Goal: Task Accomplishment & Management: Use online tool/utility

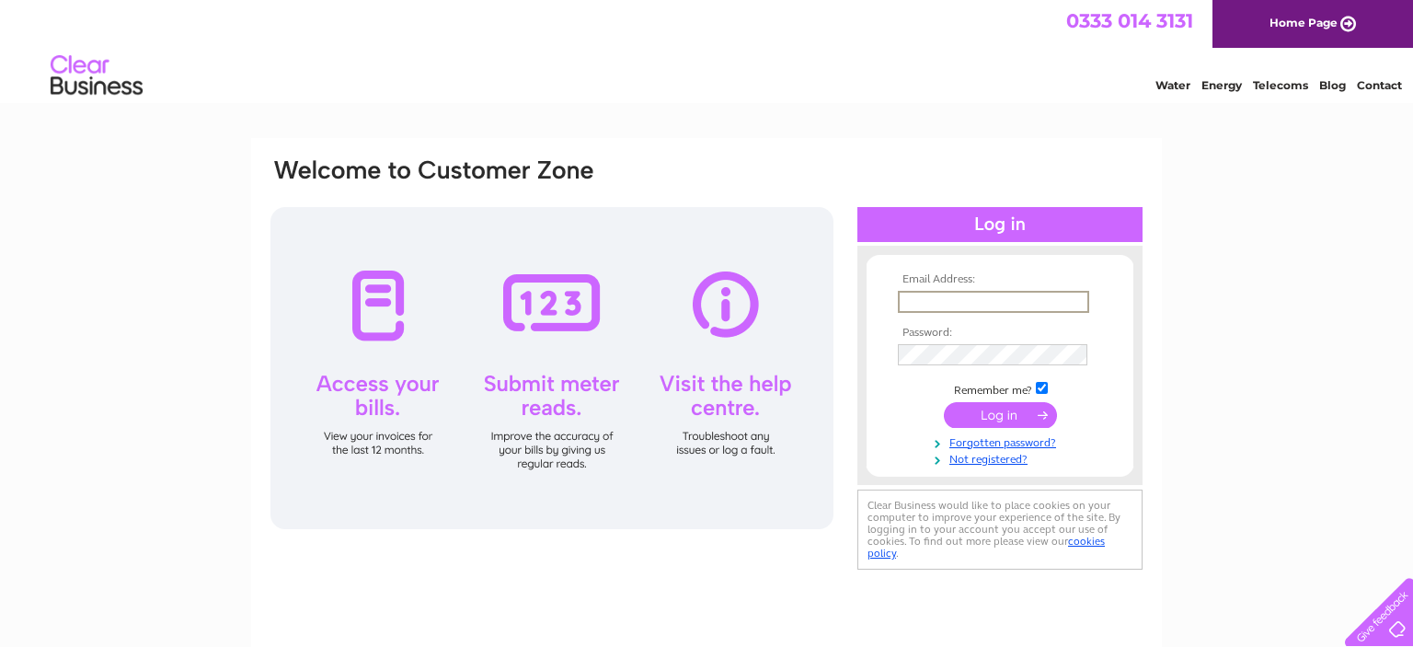
drag, startPoint x: 990, startPoint y: 296, endPoint x: 1010, endPoint y: 286, distance: 22.6
click at [988, 296] on input "text" at bounding box center [993, 302] width 191 height 22
type input "arbroathmission@gmail.com"
click at [1005, 414] on input "submit" at bounding box center [1000, 414] width 113 height 26
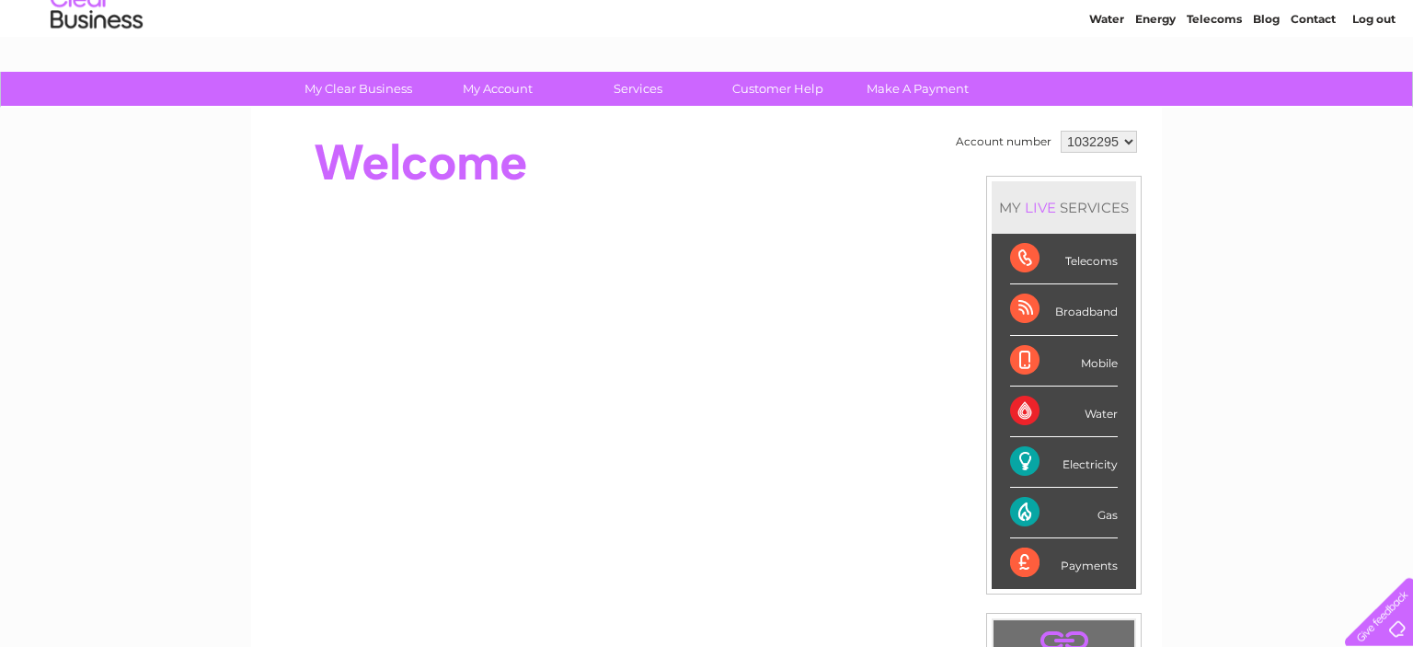
scroll to position [97, 0]
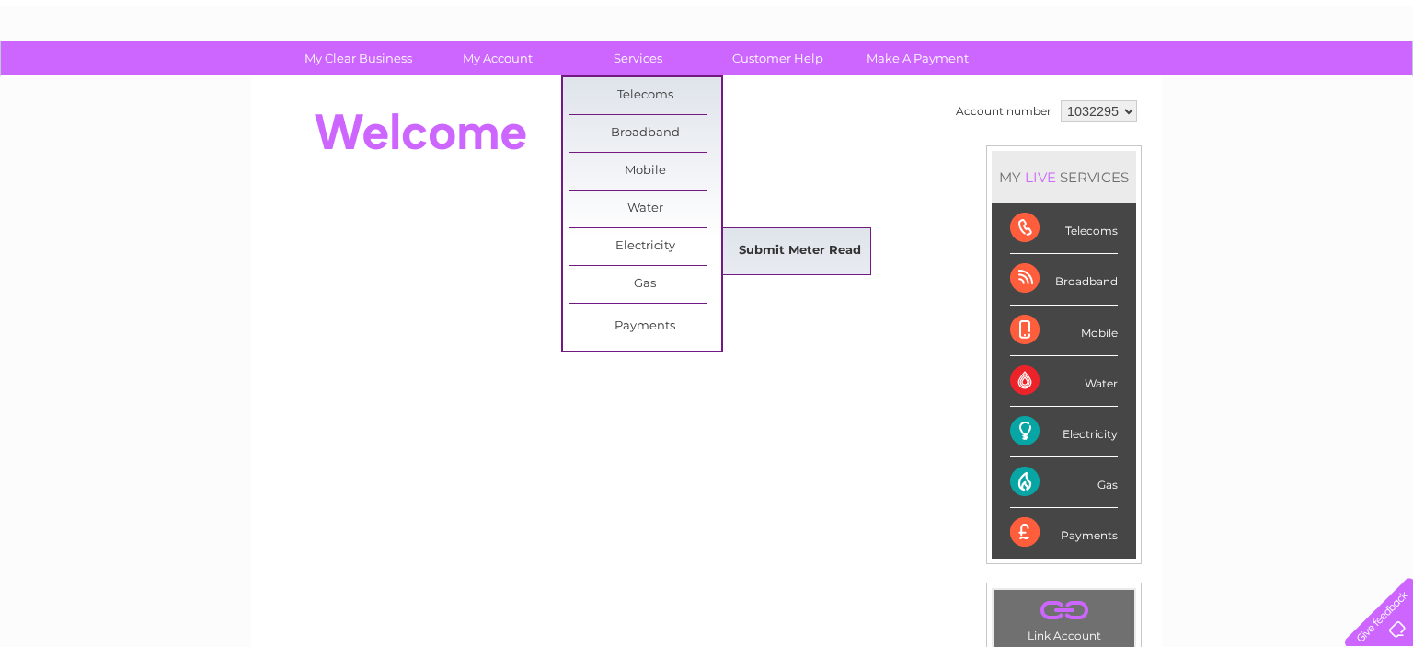
click at [797, 242] on link "Submit Meter Read" at bounding box center [800, 251] width 152 height 37
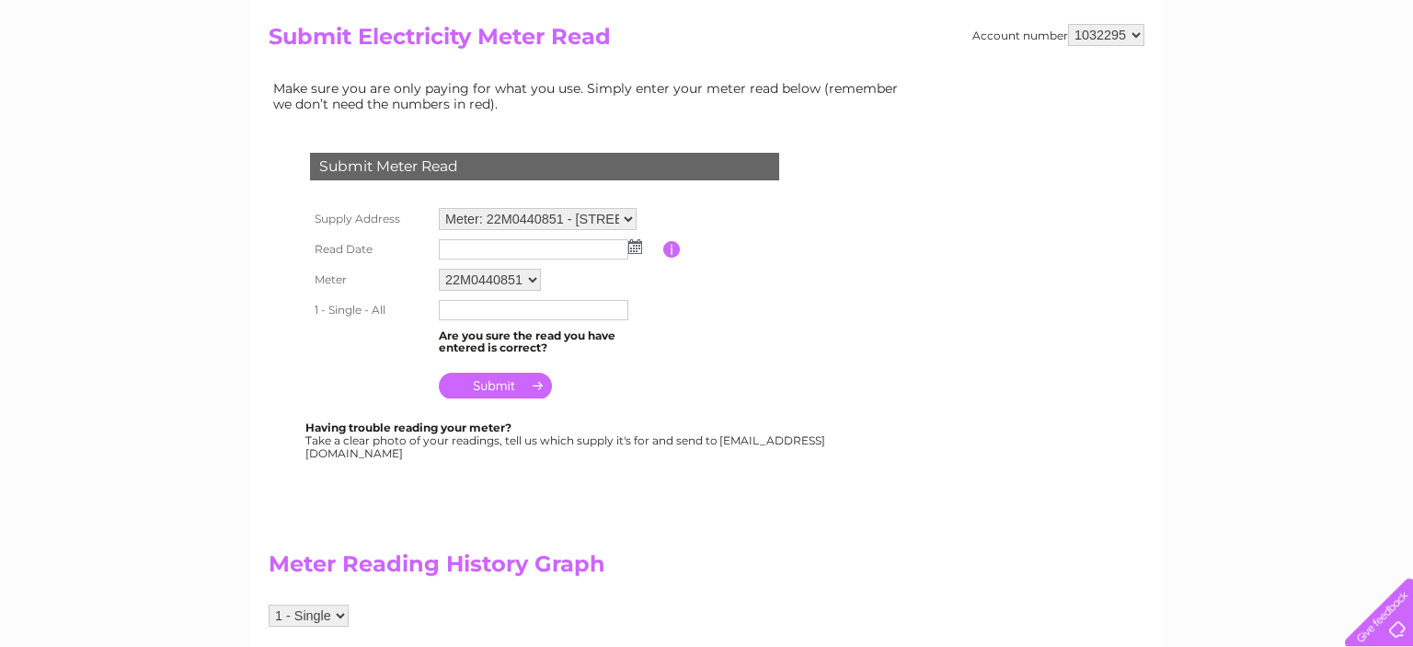
scroll to position [194, 0]
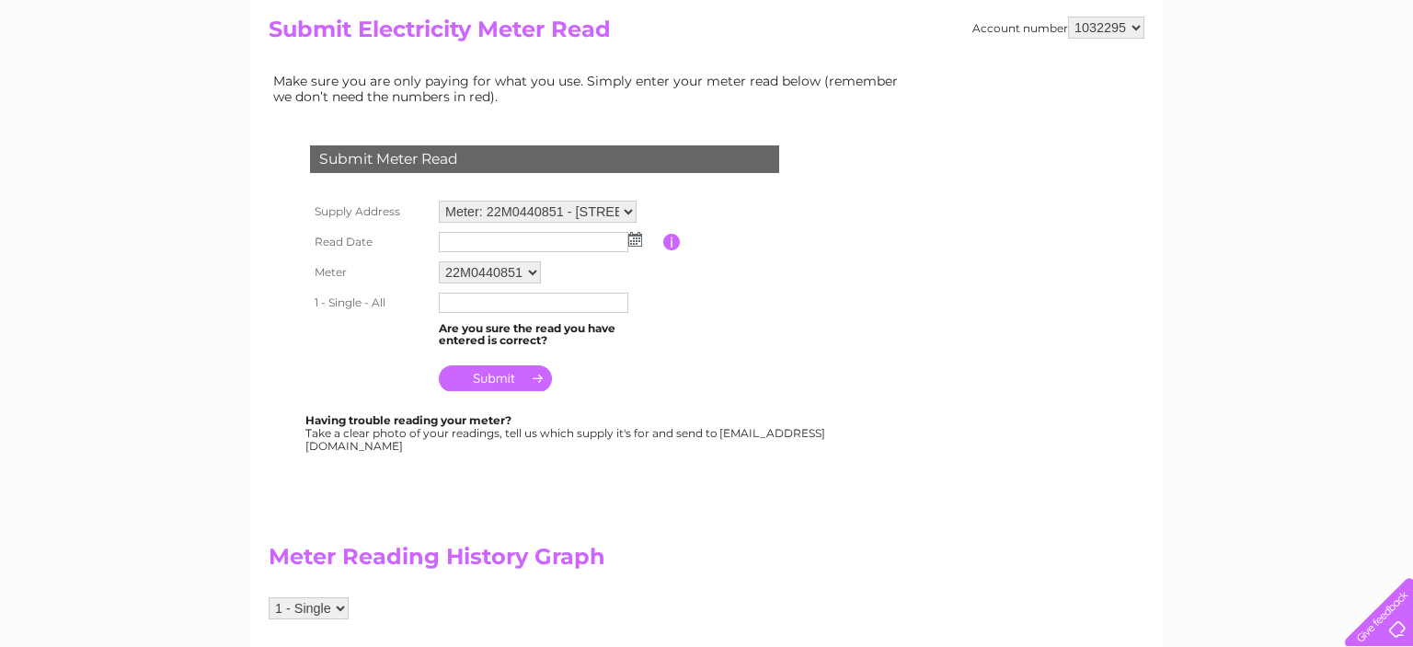
click at [634, 237] on img at bounding box center [635, 239] width 14 height 15
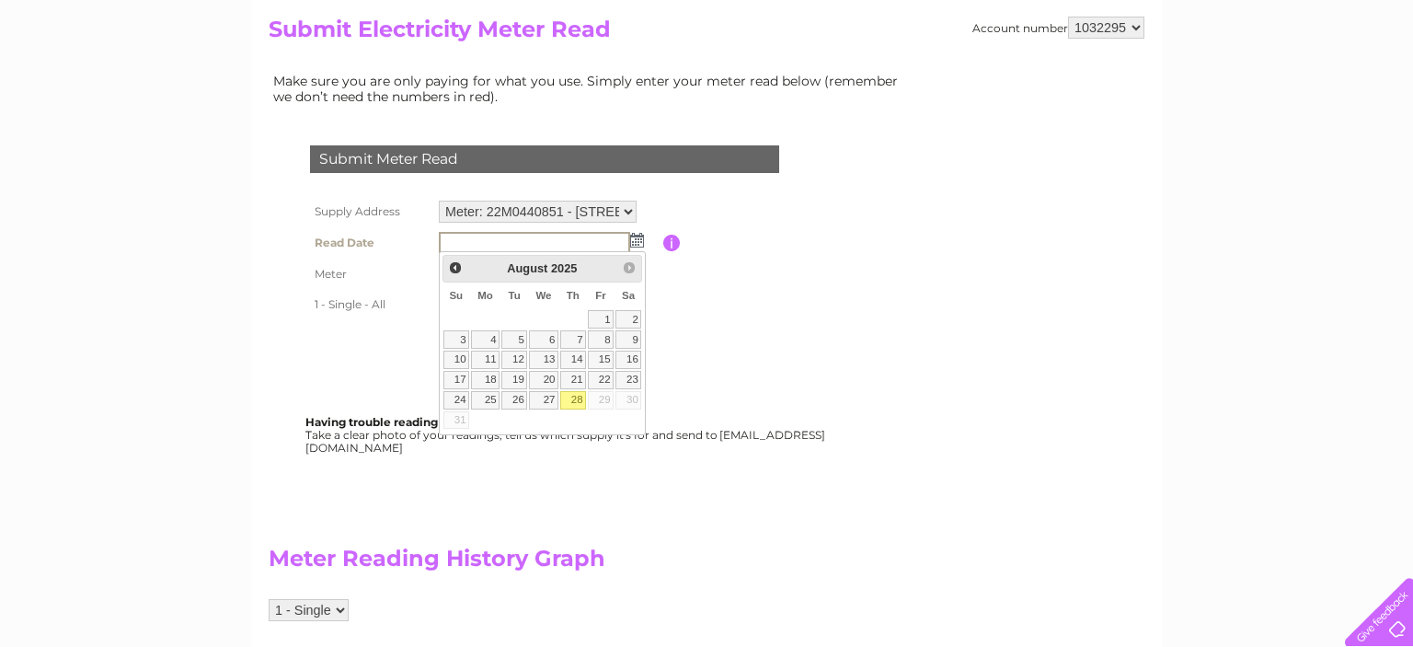
click at [578, 398] on link "28" at bounding box center [573, 400] width 26 height 18
type input "[DATE]"
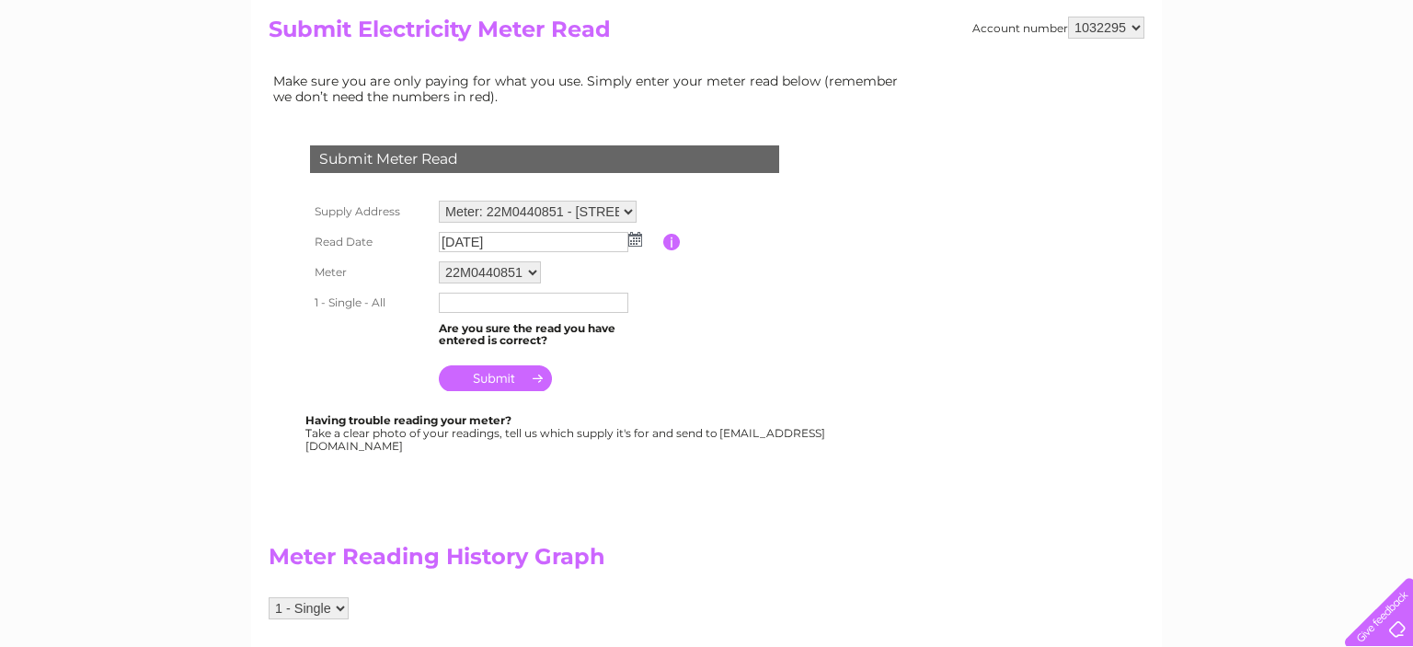
drag, startPoint x: 531, startPoint y: 303, endPoint x: 557, endPoint y: 303, distance: 26.7
click at [533, 303] on input "text" at bounding box center [533, 303] width 189 height 20
click at [528, 300] on input "text" at bounding box center [534, 304] width 191 height 22
type input "02690"
drag, startPoint x: 476, startPoint y: 378, endPoint x: 522, endPoint y: 378, distance: 46.0
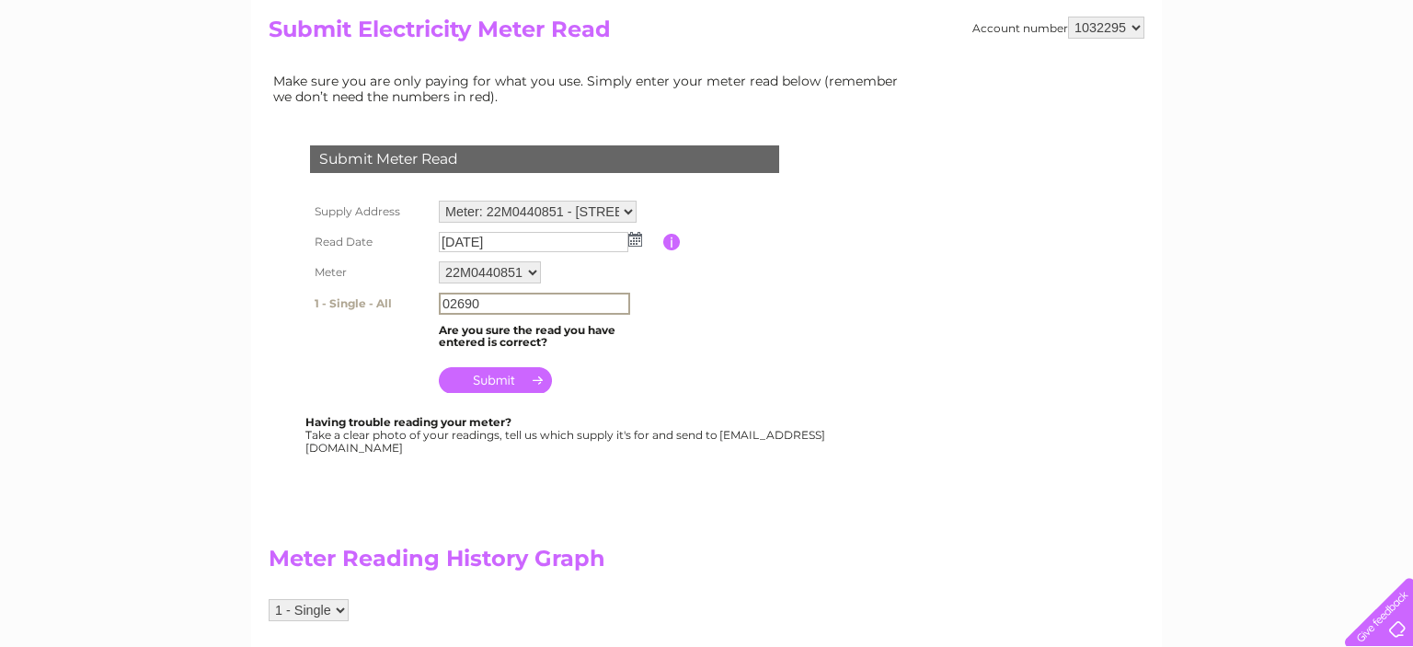
click at [476, 378] on input "submit" at bounding box center [495, 380] width 113 height 26
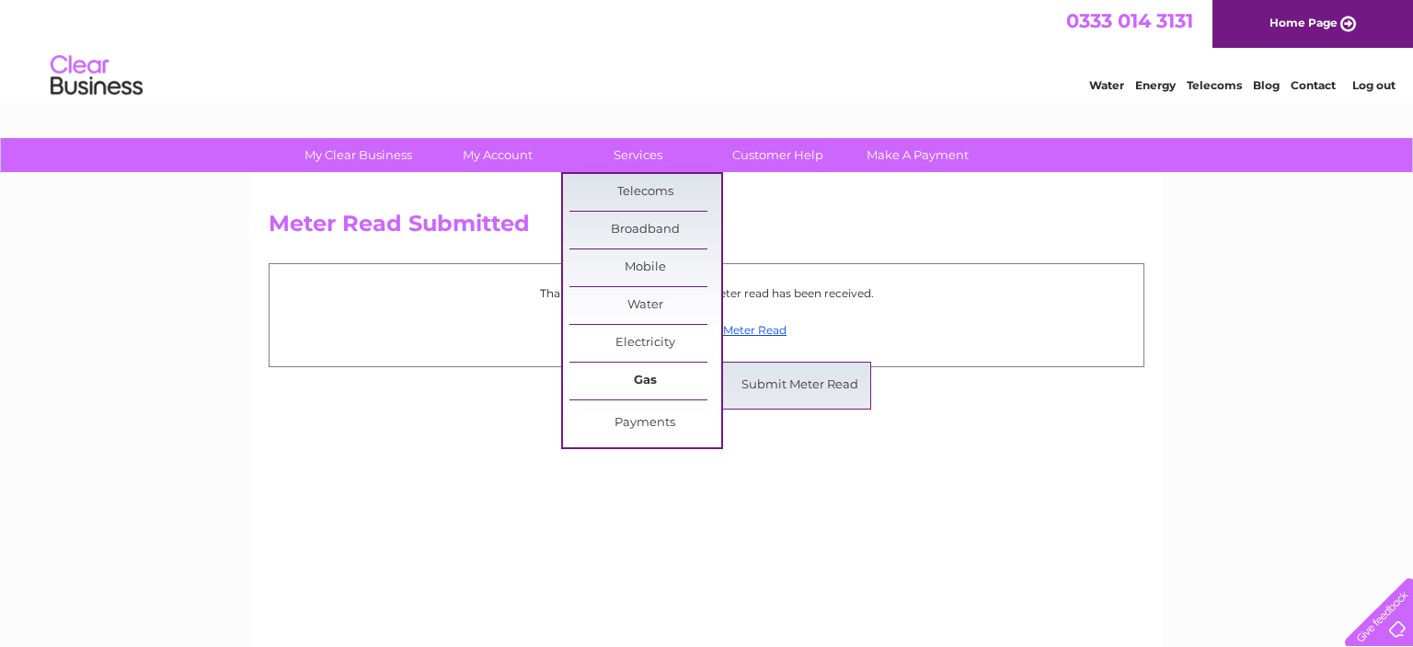
click at [648, 374] on link "Gas" at bounding box center [645, 380] width 152 height 37
click at [823, 381] on link "Submit Meter Read" at bounding box center [800, 385] width 152 height 37
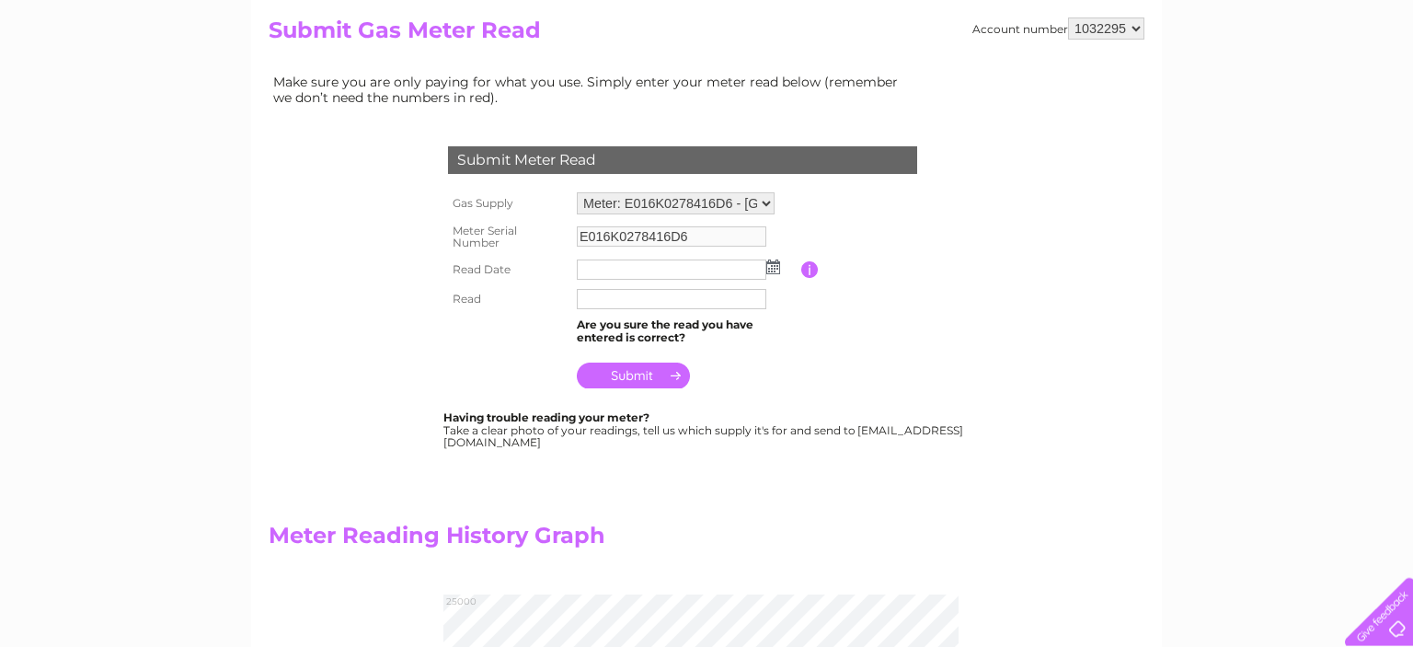
scroll to position [194, 0]
click at [774, 265] on img at bounding box center [773, 265] width 14 height 15
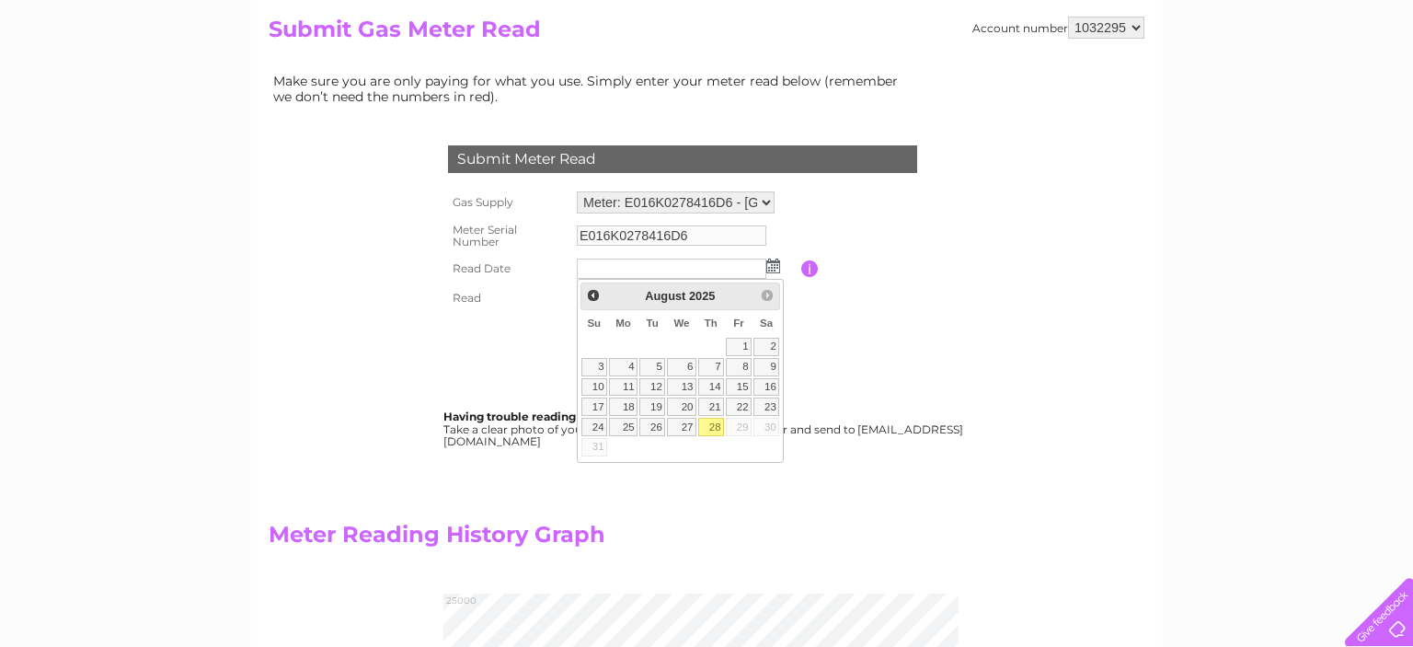
click at [713, 421] on link "28" at bounding box center [711, 427] width 26 height 18
type input "2025/08/28"
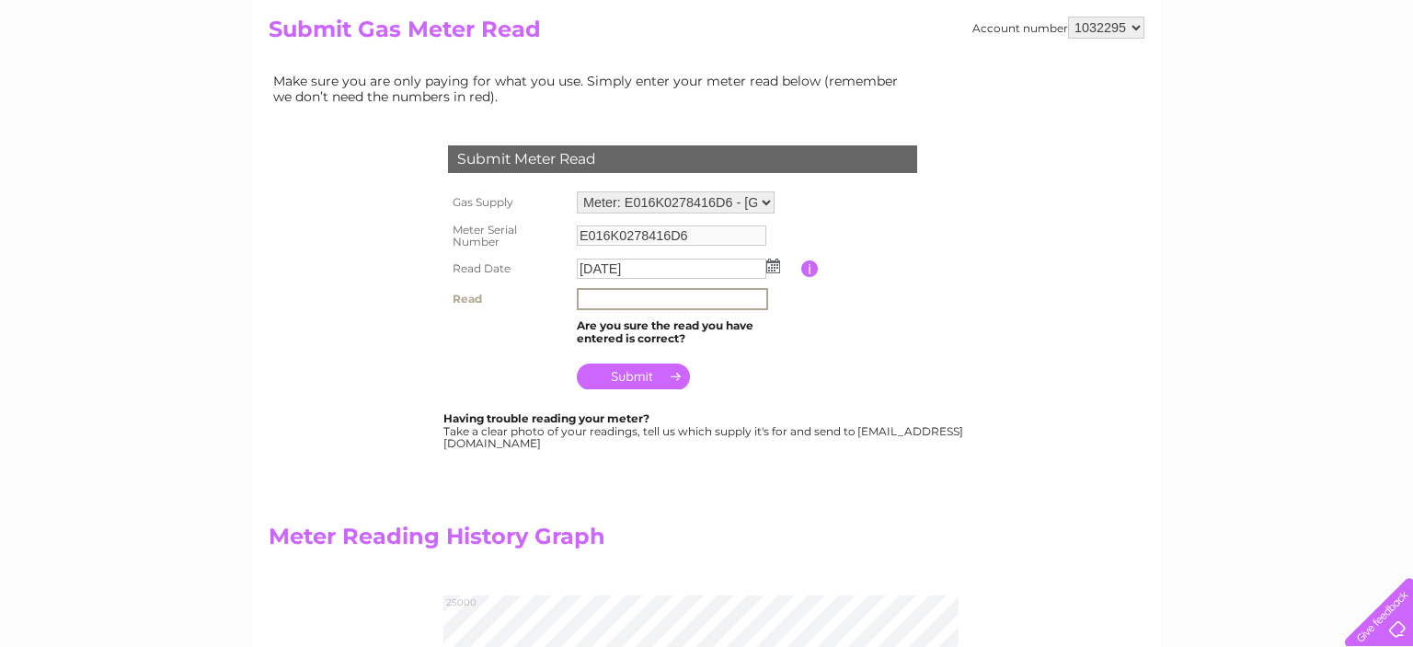
click at [659, 299] on input "text" at bounding box center [672, 299] width 191 height 22
type input "022014"
click at [636, 373] on input "submit" at bounding box center [633, 374] width 113 height 26
